Goal: Transaction & Acquisition: Purchase product/service

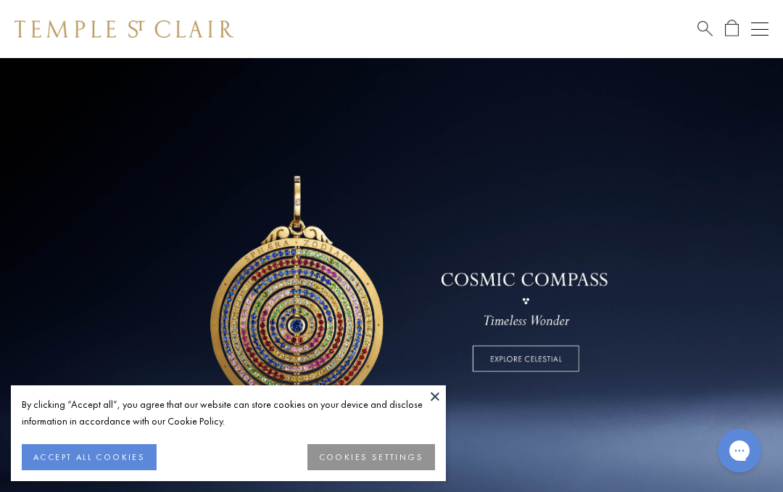
click at [709, 22] on span "Search" at bounding box center [705, 27] width 15 height 15
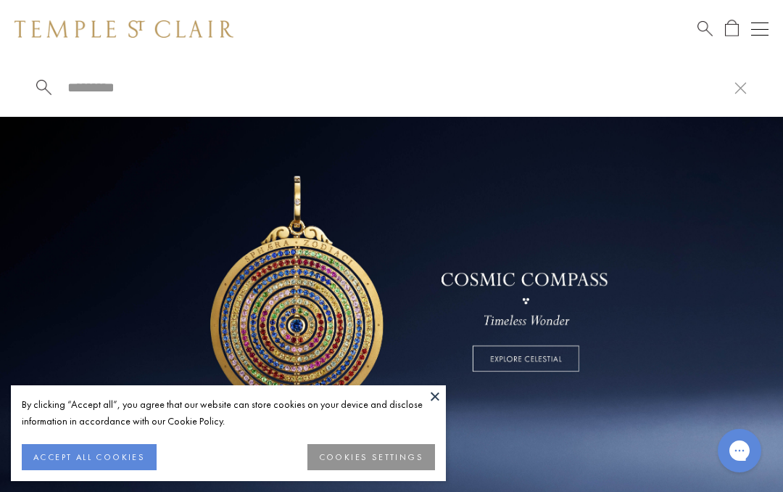
click at [425, 399] on button at bounding box center [435, 396] width 22 height 22
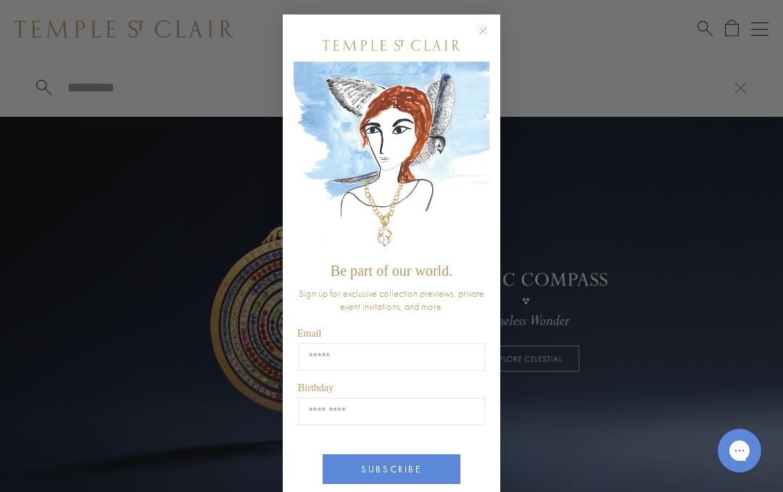
click at [485, 37] on circle "Close dialog" at bounding box center [483, 30] width 17 height 17
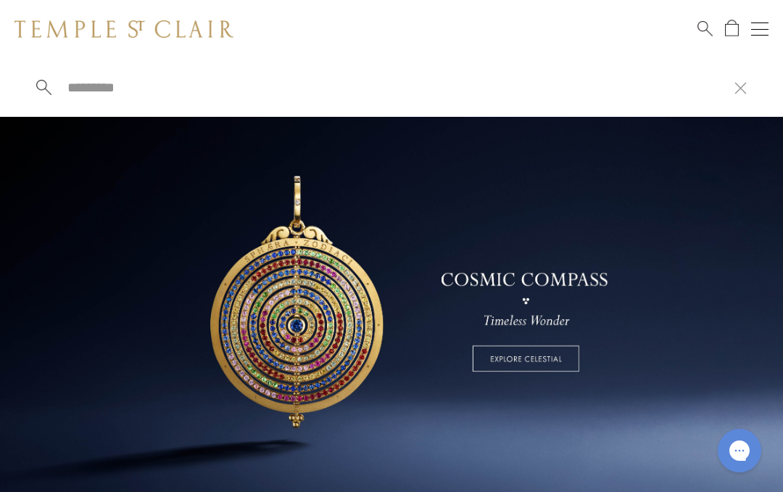
click at [142, 92] on input "search" at bounding box center [400, 87] width 669 height 17
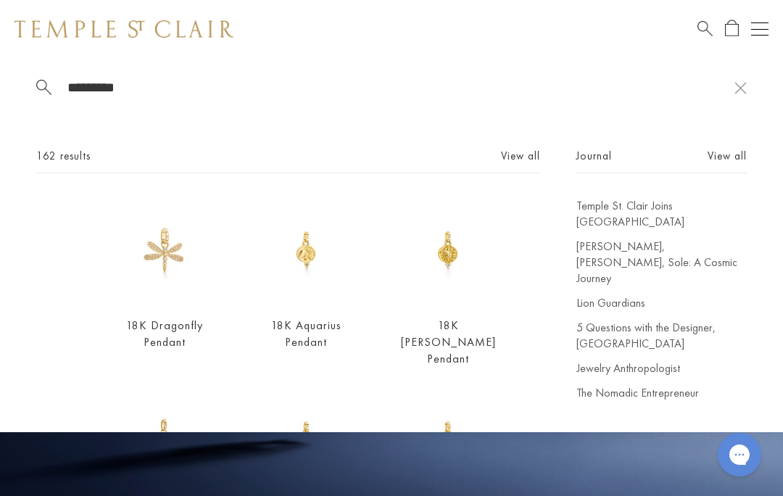
click at [665, 96] on input "********" at bounding box center [400, 87] width 669 height 17
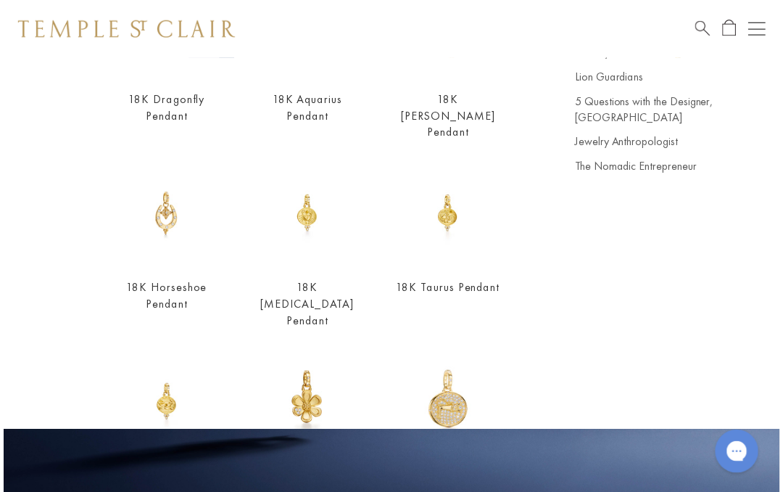
scroll to position [224, 0]
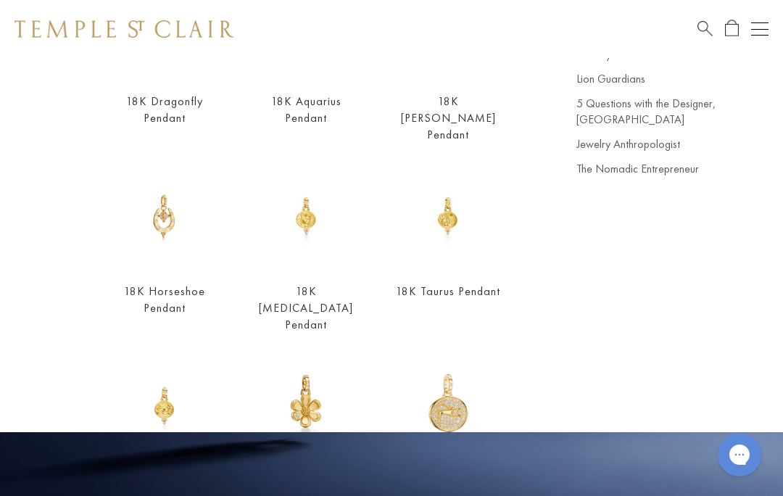
type input "********"
click at [751, 123] on div "******** 162 results View all 18K Dragonfly Pendant $2,500 18K Aquarius Pendant…" at bounding box center [391, 245] width 783 height 374
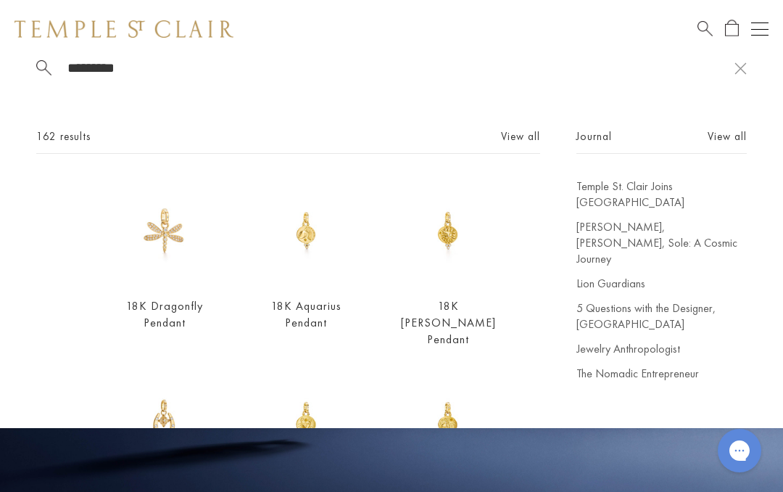
scroll to position [19, 0]
click at [530, 145] on link "View all" at bounding box center [520, 137] width 39 height 16
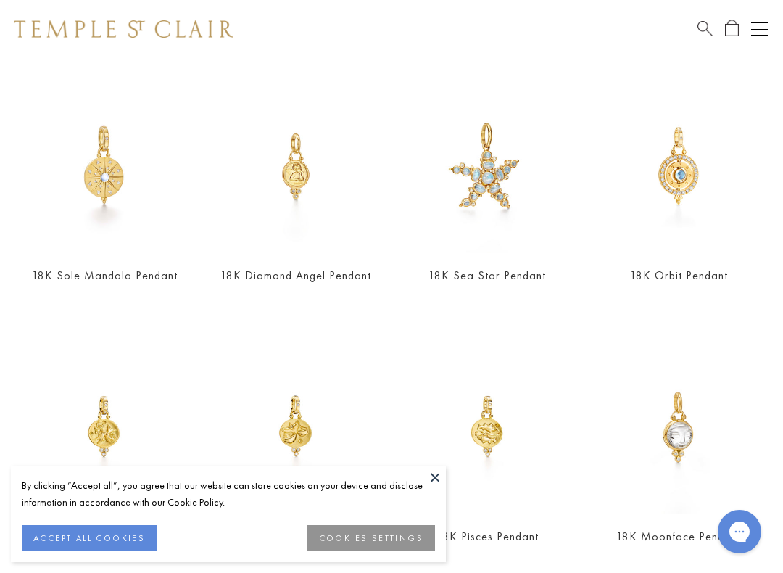
scroll to position [647, 0]
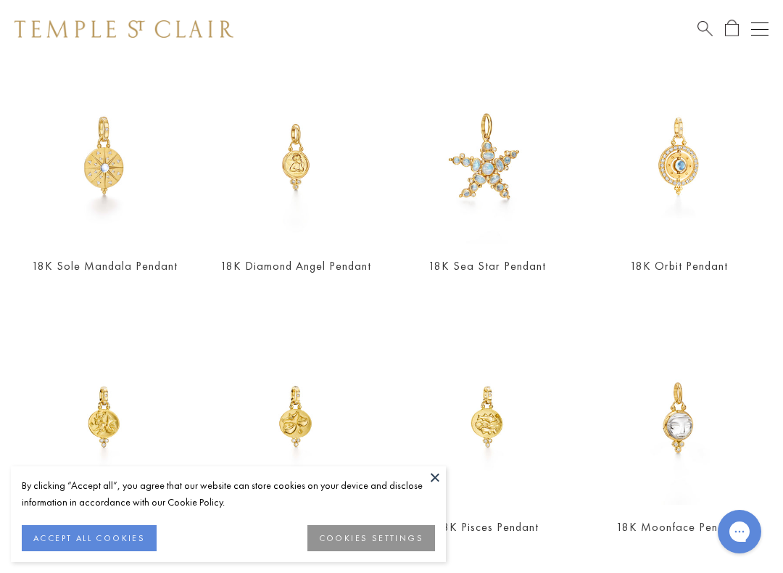
click at [321, 242] on img at bounding box center [296, 157] width 174 height 174
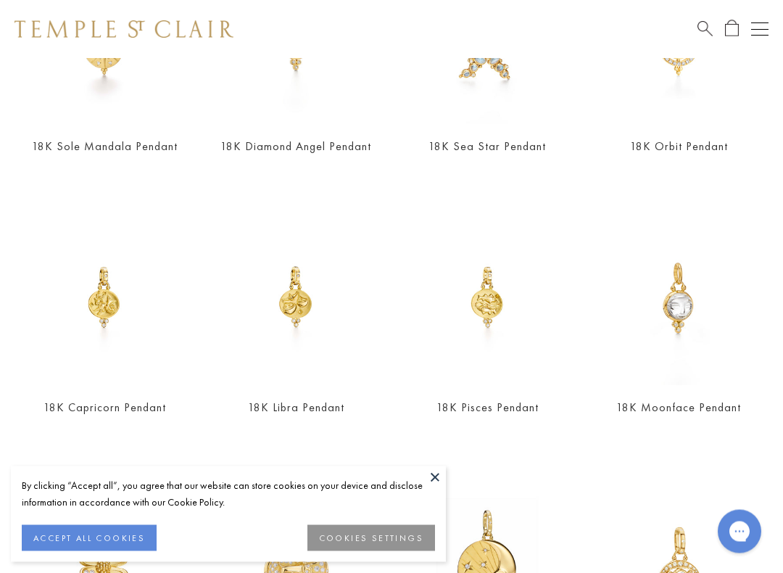
scroll to position [767, 0]
click at [15, 33] on img at bounding box center [124, 28] width 219 height 17
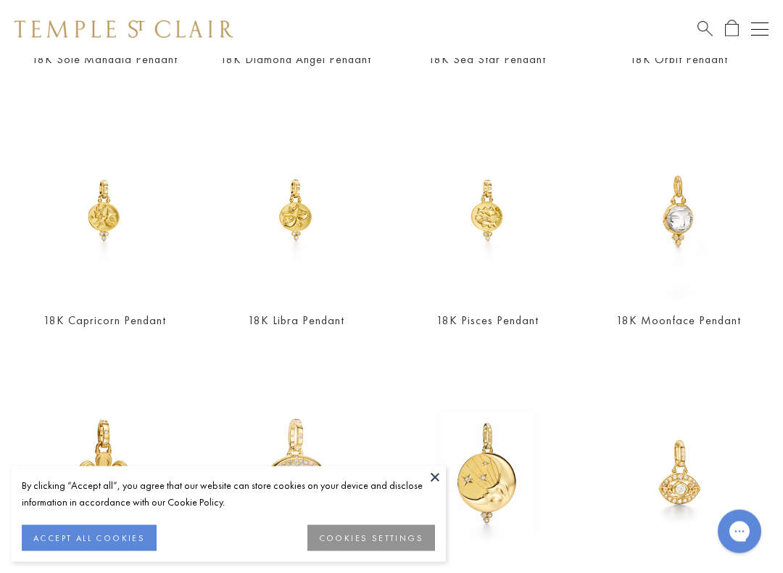
scroll to position [852, 0]
click at [699, 293] on img at bounding box center [679, 212] width 174 height 174
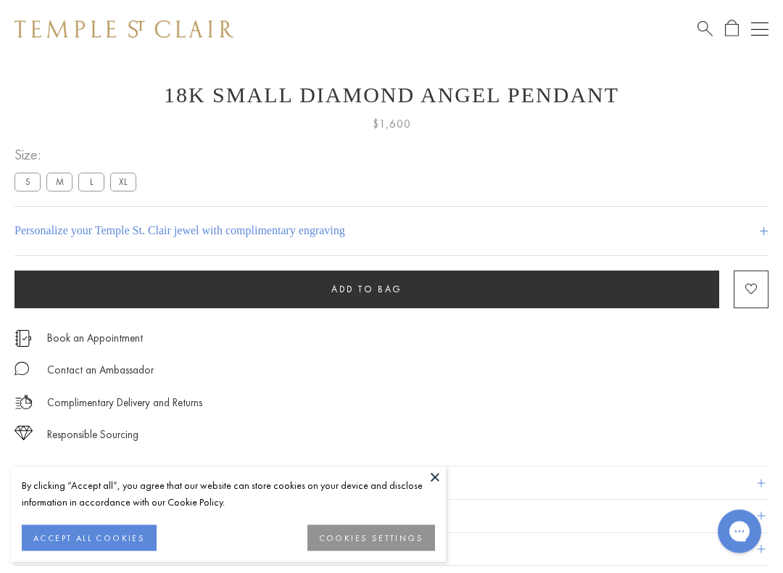
scroll to position [759, 0]
click at [69, 176] on label "M" at bounding box center [59, 182] width 26 height 18
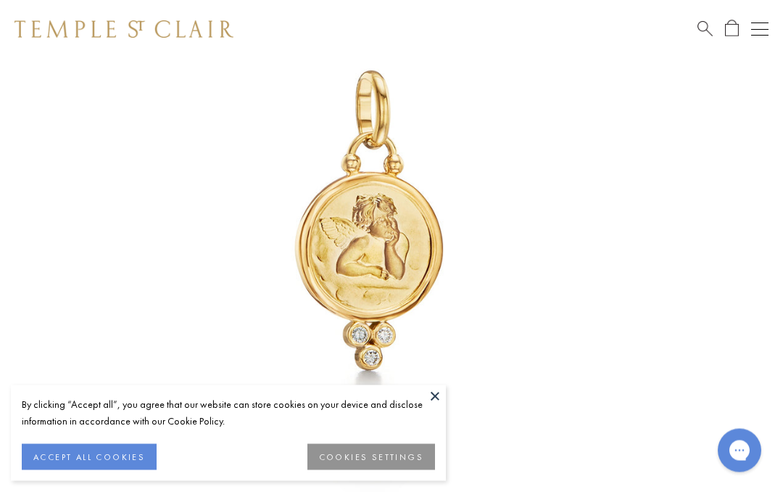
scroll to position [207, 0]
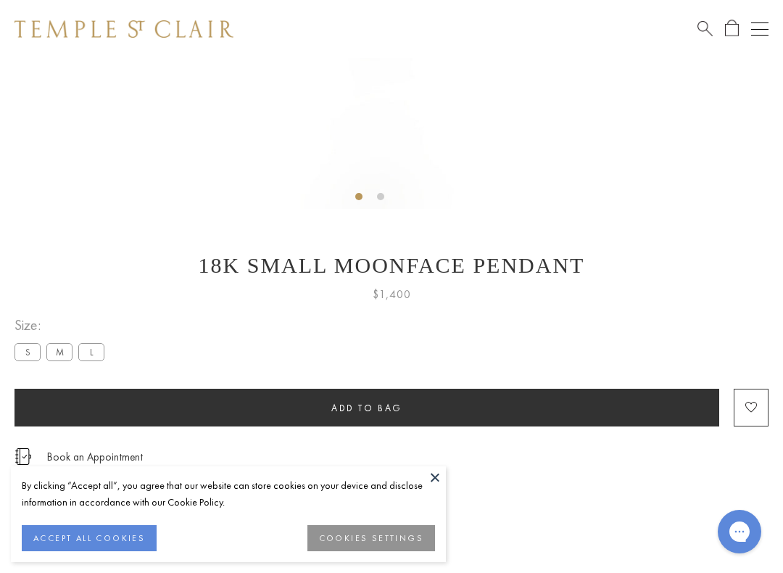
scroll to position [598, 0]
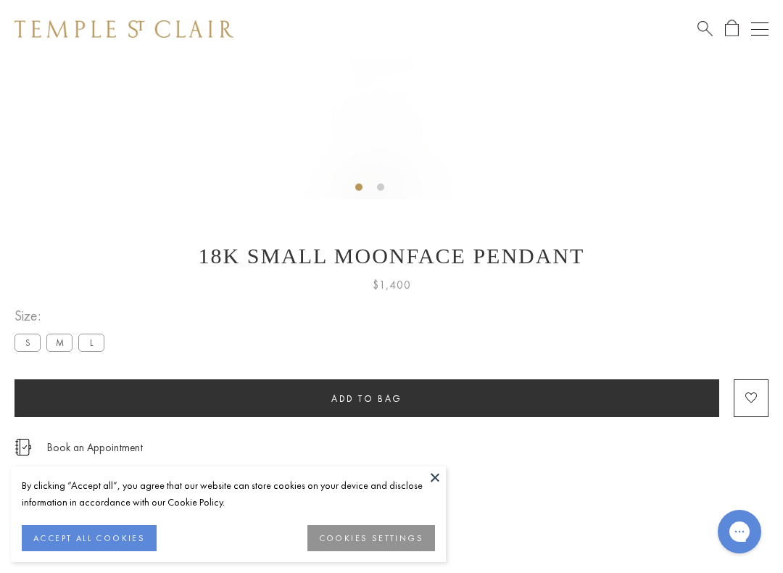
click at [55, 350] on label "M" at bounding box center [59, 343] width 26 height 18
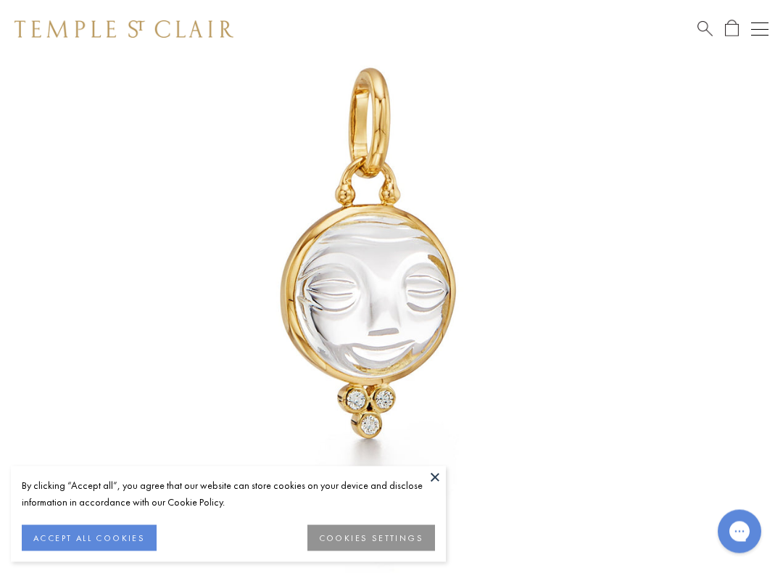
scroll to position [176, 0]
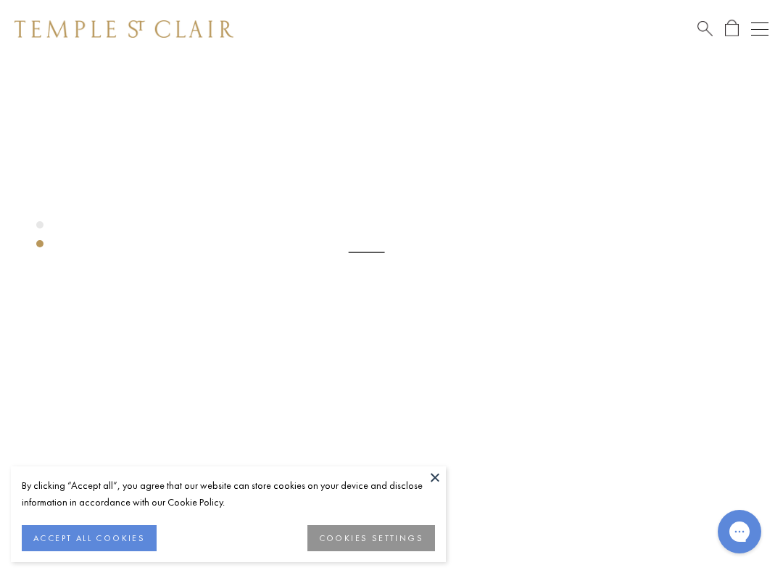
click at [440, 477] on button at bounding box center [435, 477] width 22 height 22
